Goal: Find specific page/section: Find specific page/section

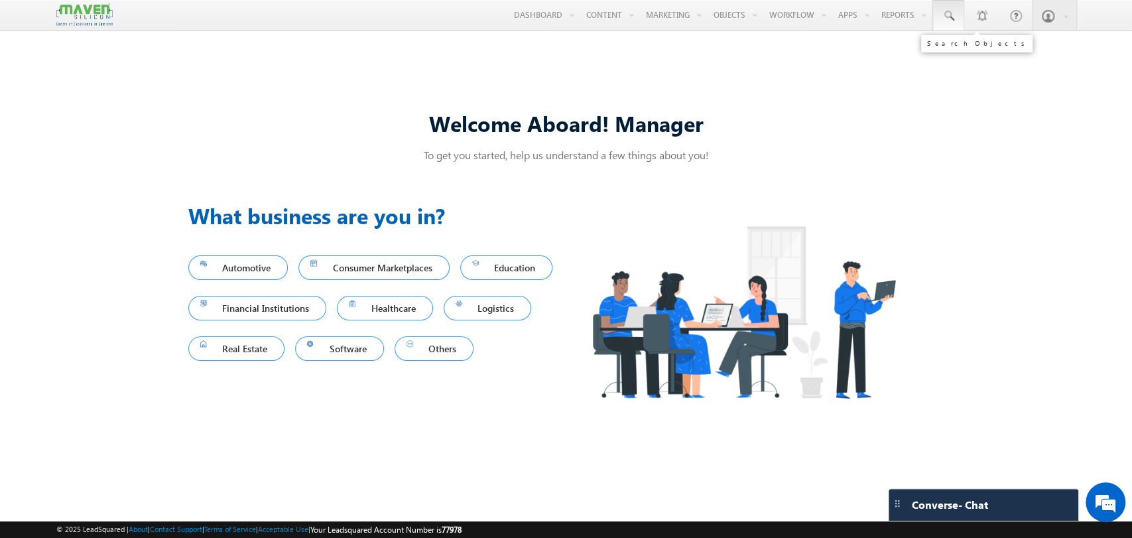
click at [949, 12] on span at bounding box center [948, 15] width 13 height 13
click at [955, 46] on input "text" at bounding box center [1030, 52] width 180 height 16
paste input "8911117160"
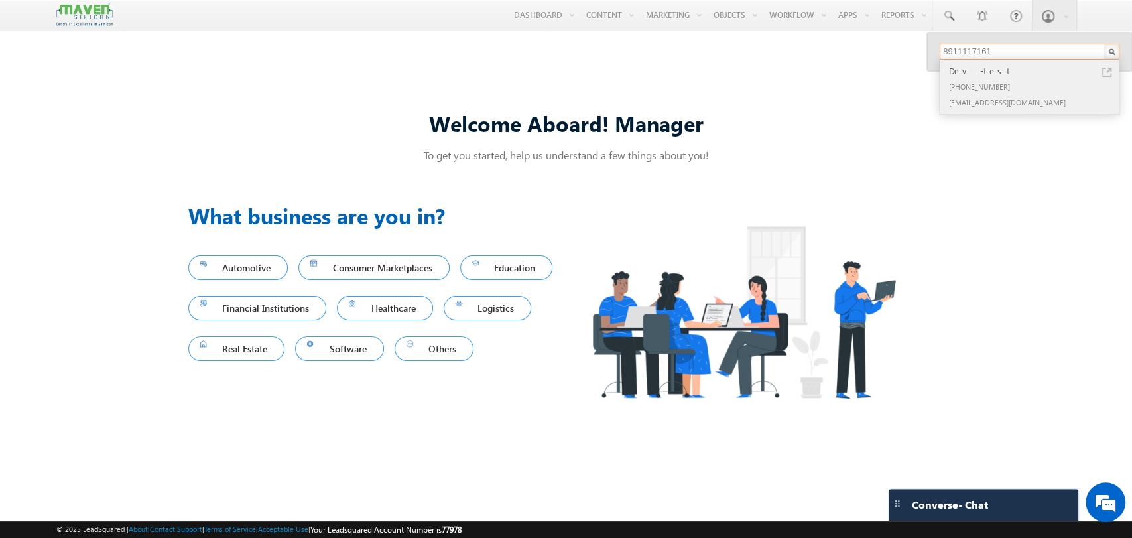
type input "8911117161"
click at [1013, 92] on div "[PHONE_NUMBER]" at bounding box center [1035, 86] width 178 height 16
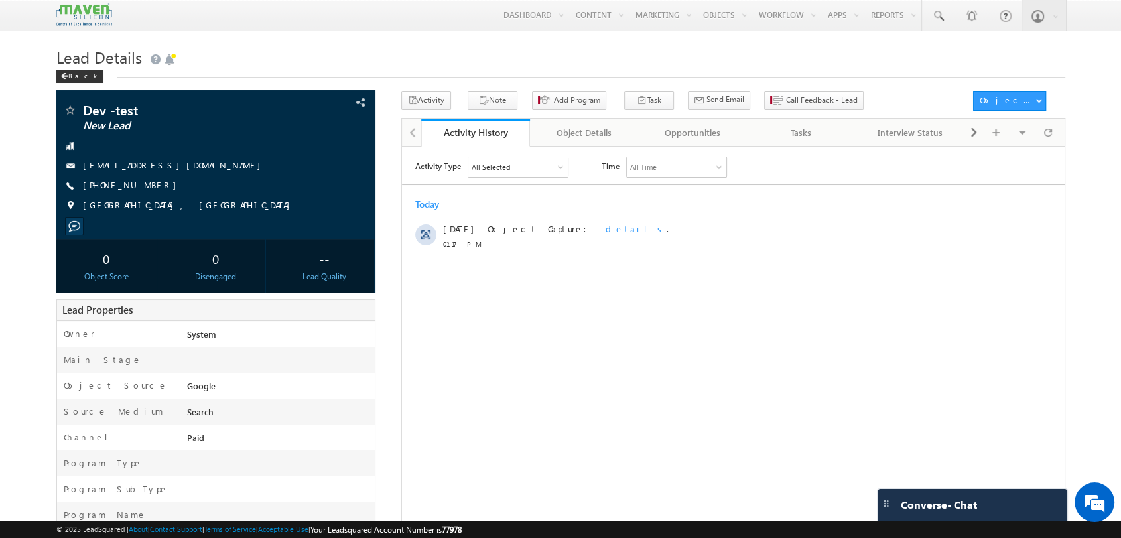
click at [534, 332] on div "Activity Type All Selected Select All Sales Activities 1 Sales Activity Opportu…" at bounding box center [732, 322] width 662 height 332
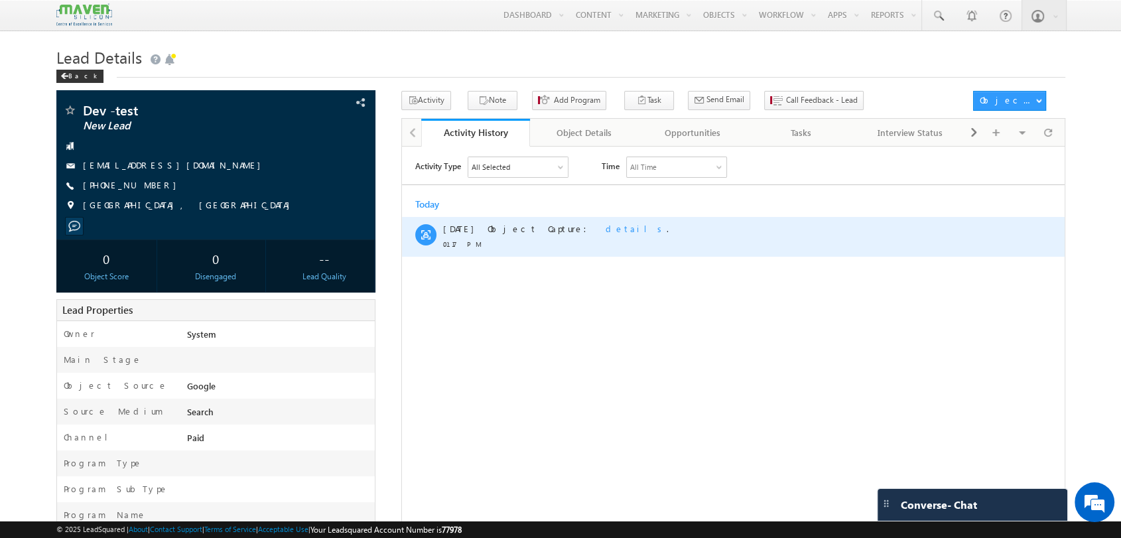
click at [605, 230] on span "details" at bounding box center [635, 227] width 61 height 11
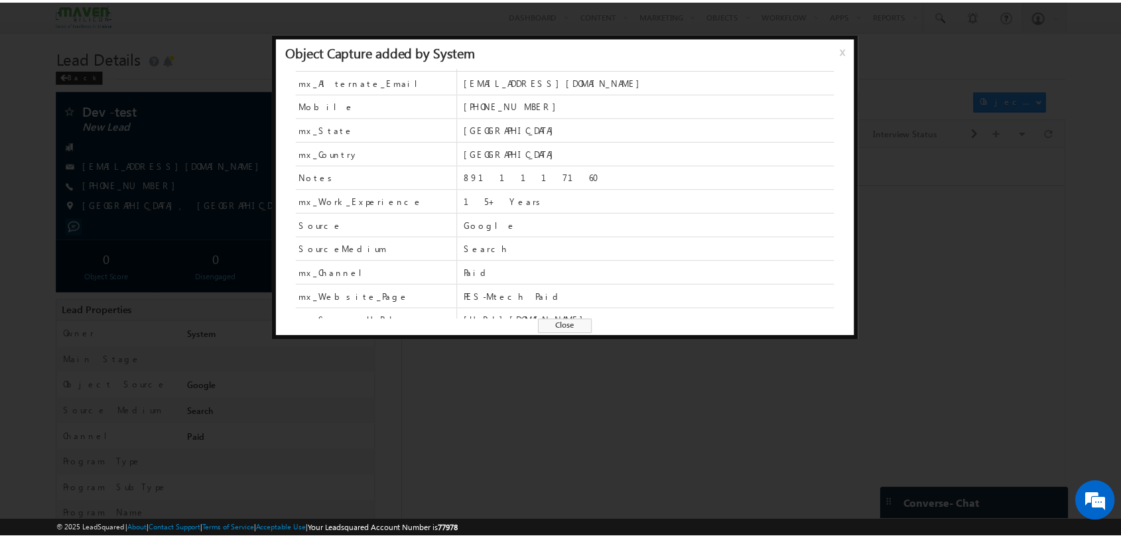
scroll to position [56, 0]
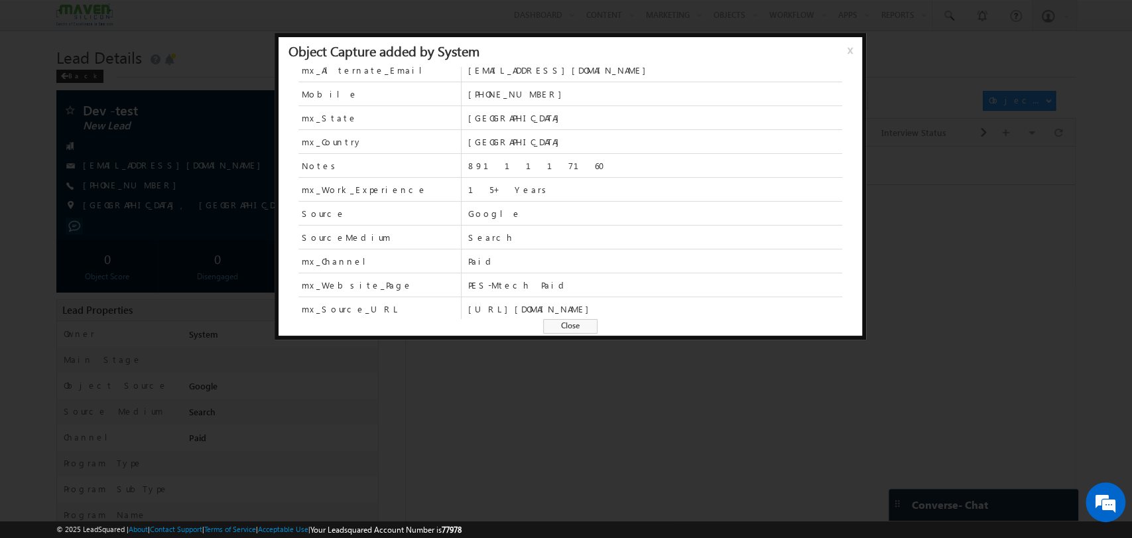
click at [847, 49] on span "x" at bounding box center [852, 55] width 11 height 24
